Goal: Task Accomplishment & Management: Manage account settings

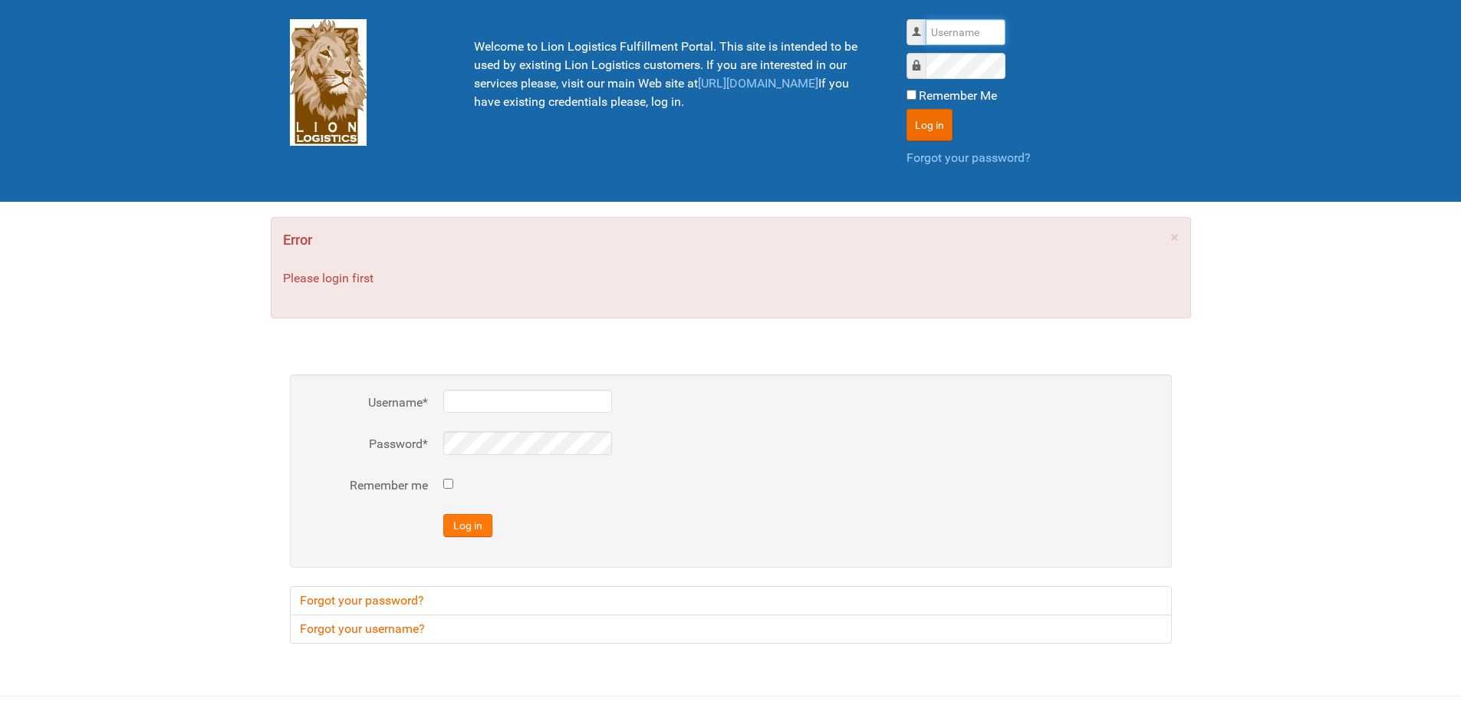
type input "lion"
click at [460, 528] on button "Log in" at bounding box center [467, 525] width 49 height 23
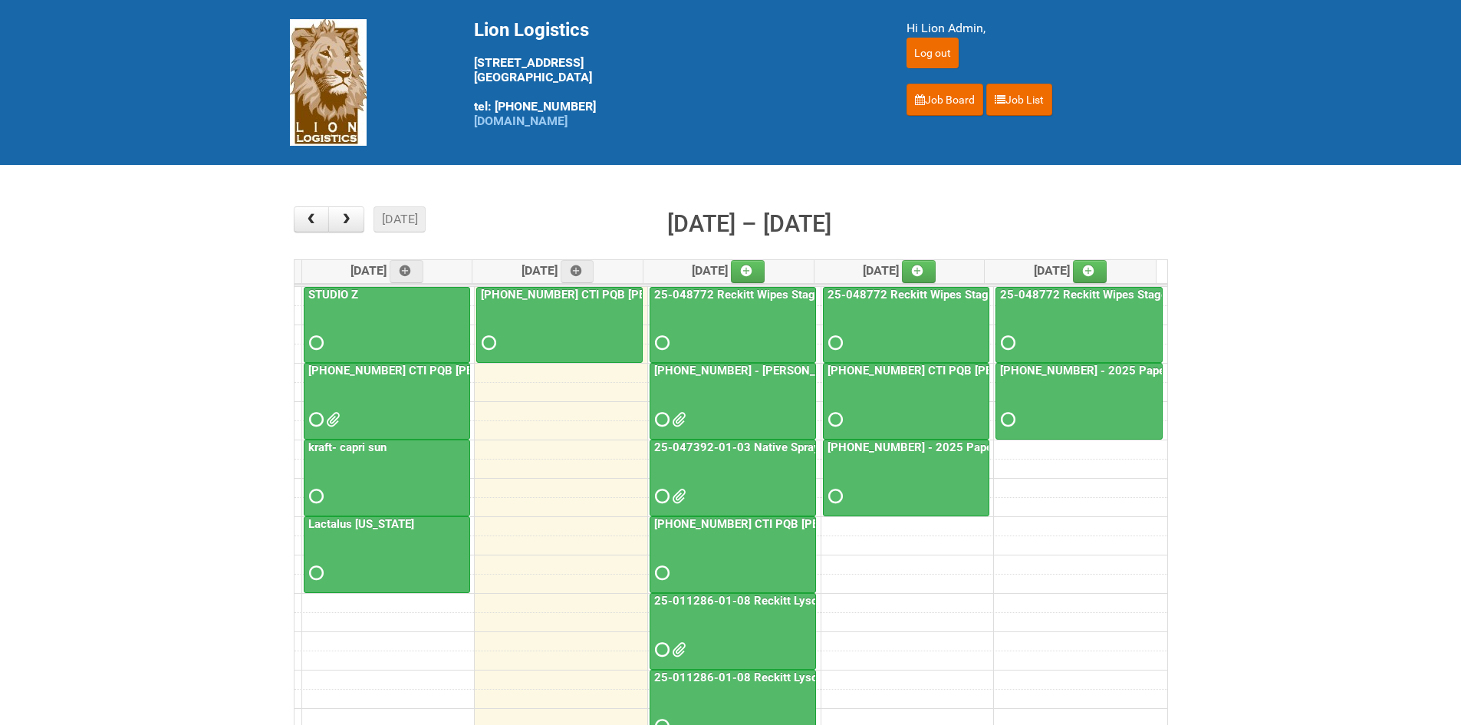
click at [181, 323] on main "× ■ - My Jobs ■ - Other Jobs Add [DATE] month week [DATE] – [DATE] [DATE] [DATE…" at bounding box center [730, 478] width 1461 height 626
click at [152, 450] on main "× ■ - My Jobs ■ - Other Jobs Add [DATE] month week [DATE] – [DATE] [DATE] [DATE…" at bounding box center [730, 478] width 1461 height 626
click at [161, 358] on main "× ■ - My Jobs ■ - Other Jobs Add [DATE] month week [DATE] – [DATE] [DATE] [DATE…" at bounding box center [730, 478] width 1461 height 626
click at [152, 351] on main "× ■ - My Jobs ■ - Other Jobs Add [DATE] month week [DATE] – [DATE] [DATE] [DATE…" at bounding box center [730, 478] width 1461 height 626
